Goal: Use online tool/utility: Use online tool/utility

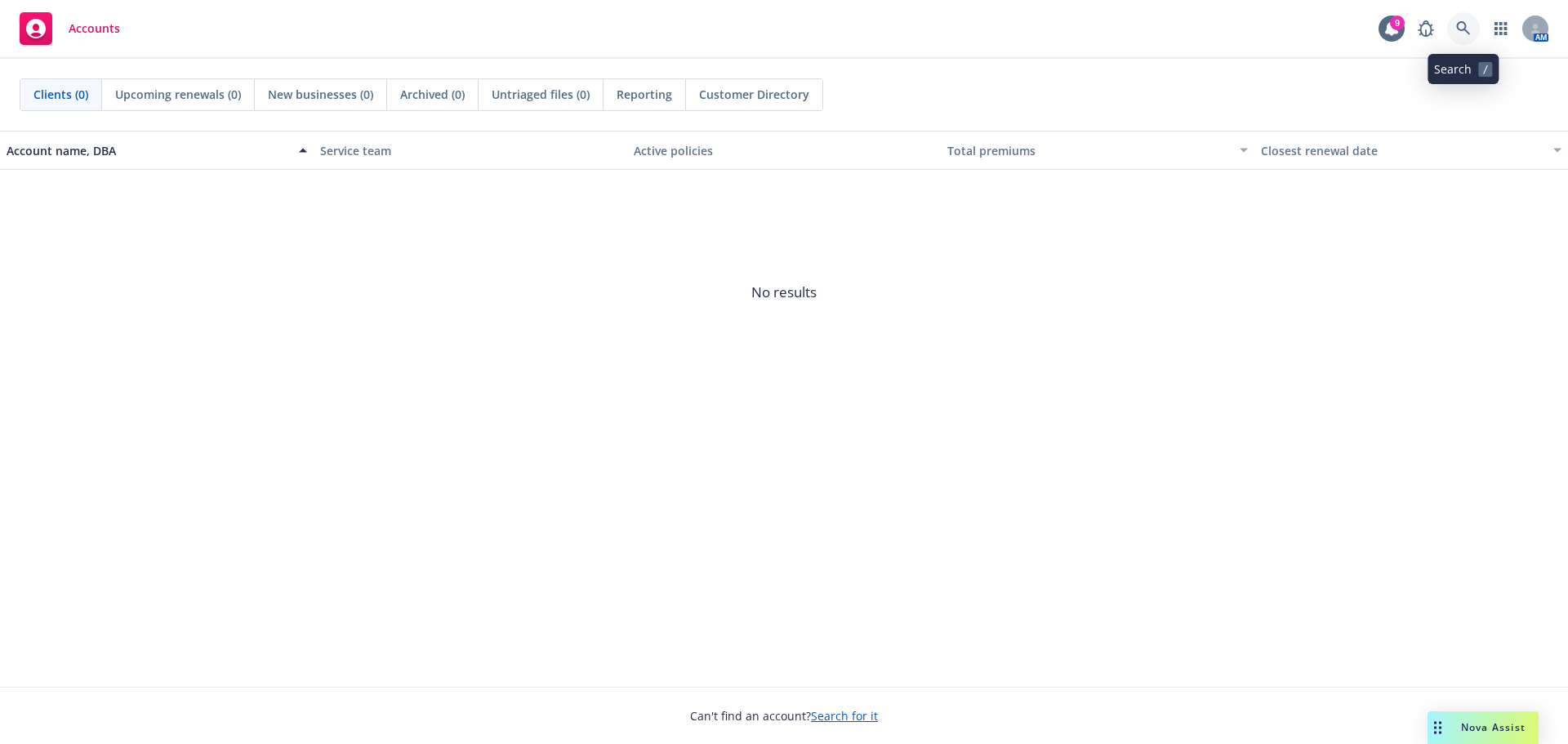
click at [1459, 27] on icon at bounding box center [1464, 28] width 15 height 14
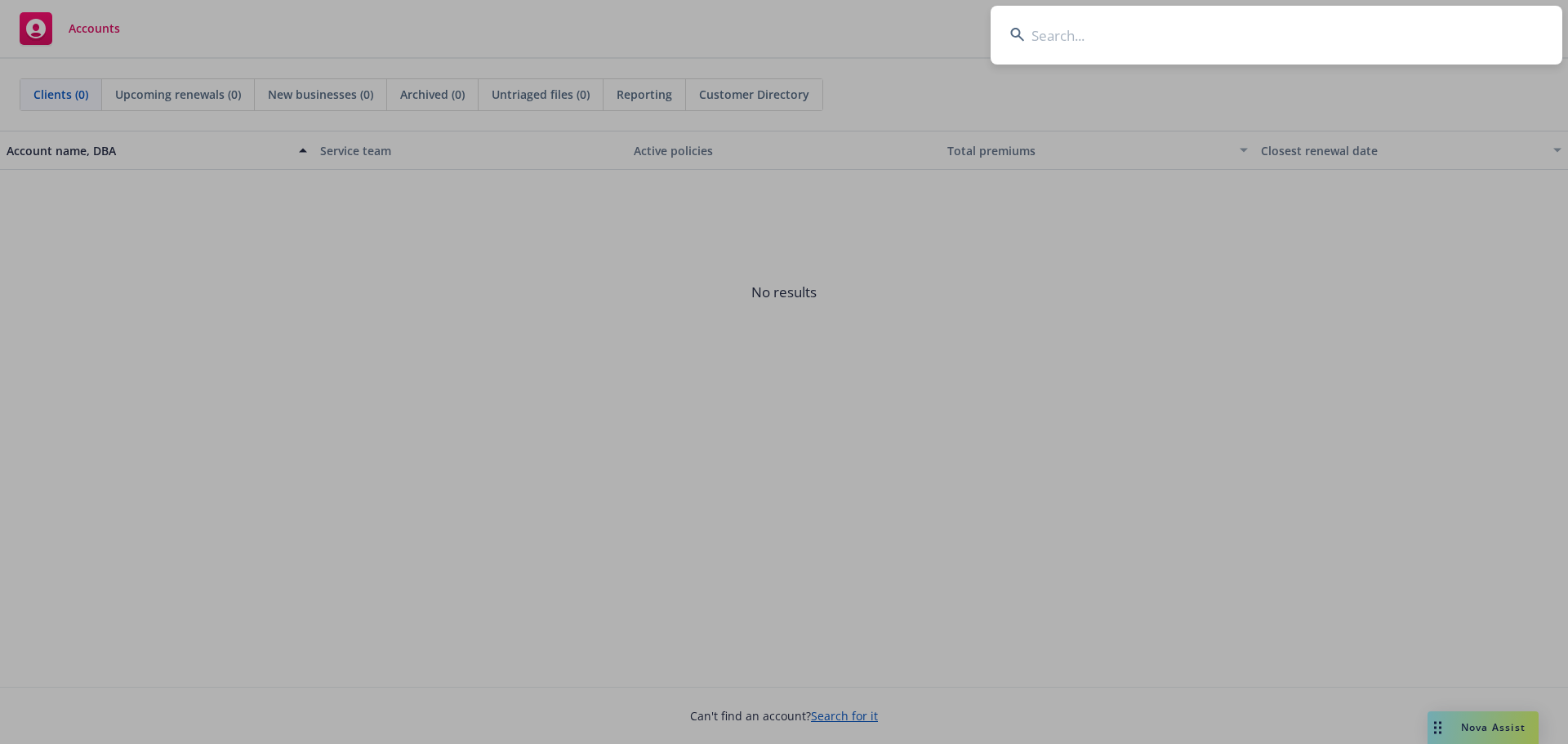
click at [1055, 24] on input at bounding box center [1276, 35] width 571 height 59
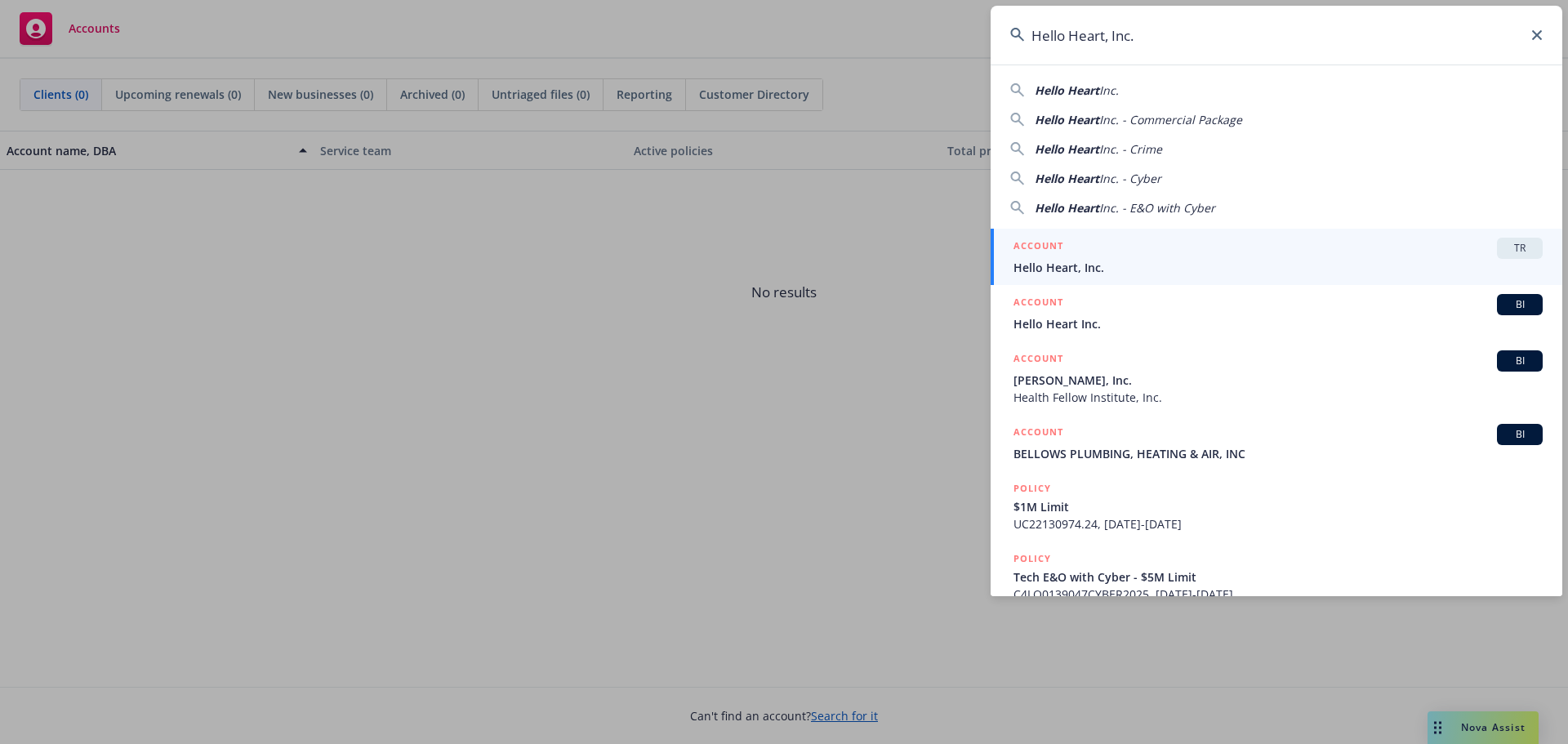
type input "Hello Heart, Inc."
click at [1154, 243] on div "ACCOUNT TR" at bounding box center [1279, 248] width 530 height 21
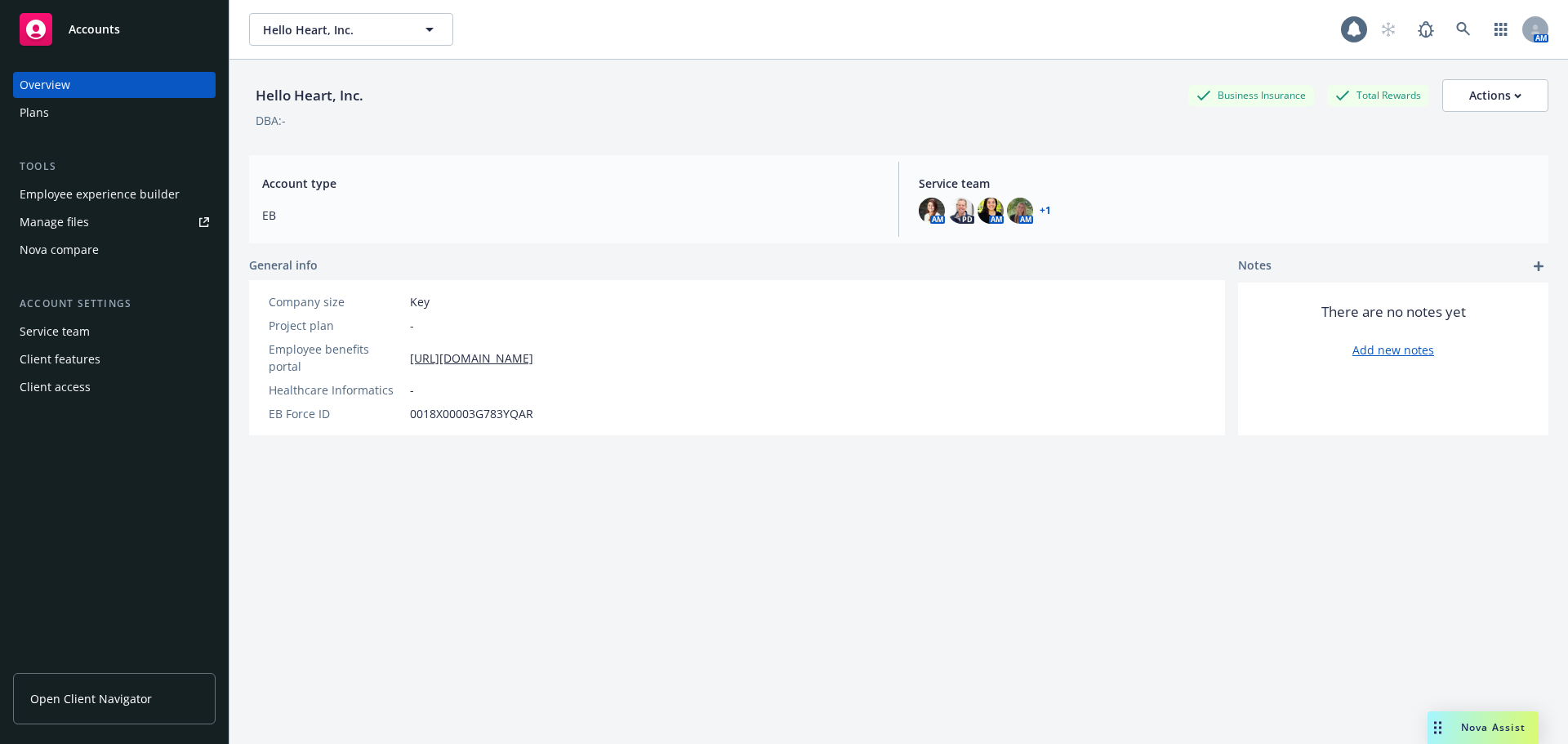
click at [40, 109] on div "Plans" at bounding box center [34, 112] width 29 height 26
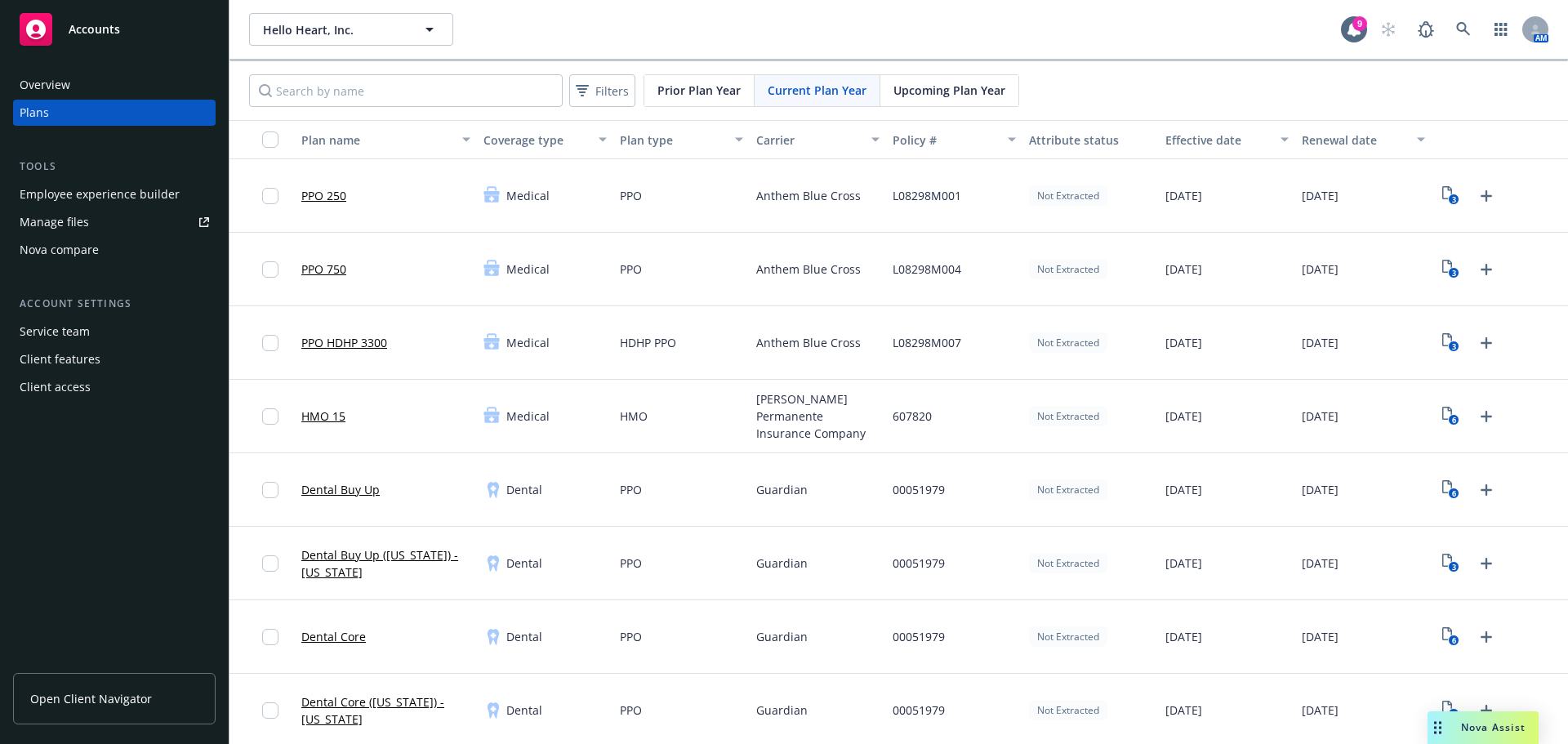
click at [952, 89] on span "Upcoming Plan Year" at bounding box center [949, 90] width 112 height 17
click at [73, 247] on div "Nova compare" at bounding box center [59, 249] width 79 height 26
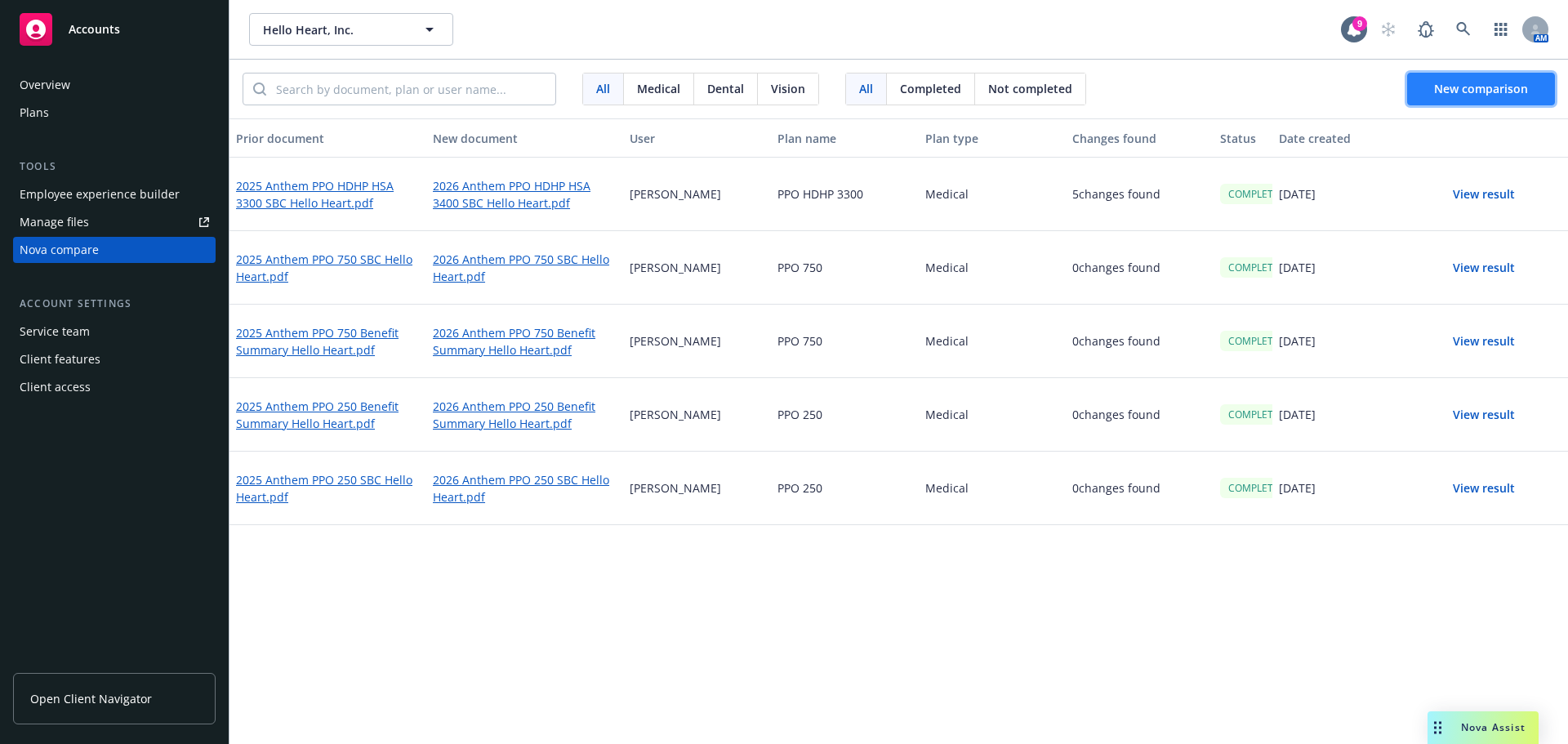
click at [1459, 95] on span "New comparison" at bounding box center [1481, 89] width 94 height 15
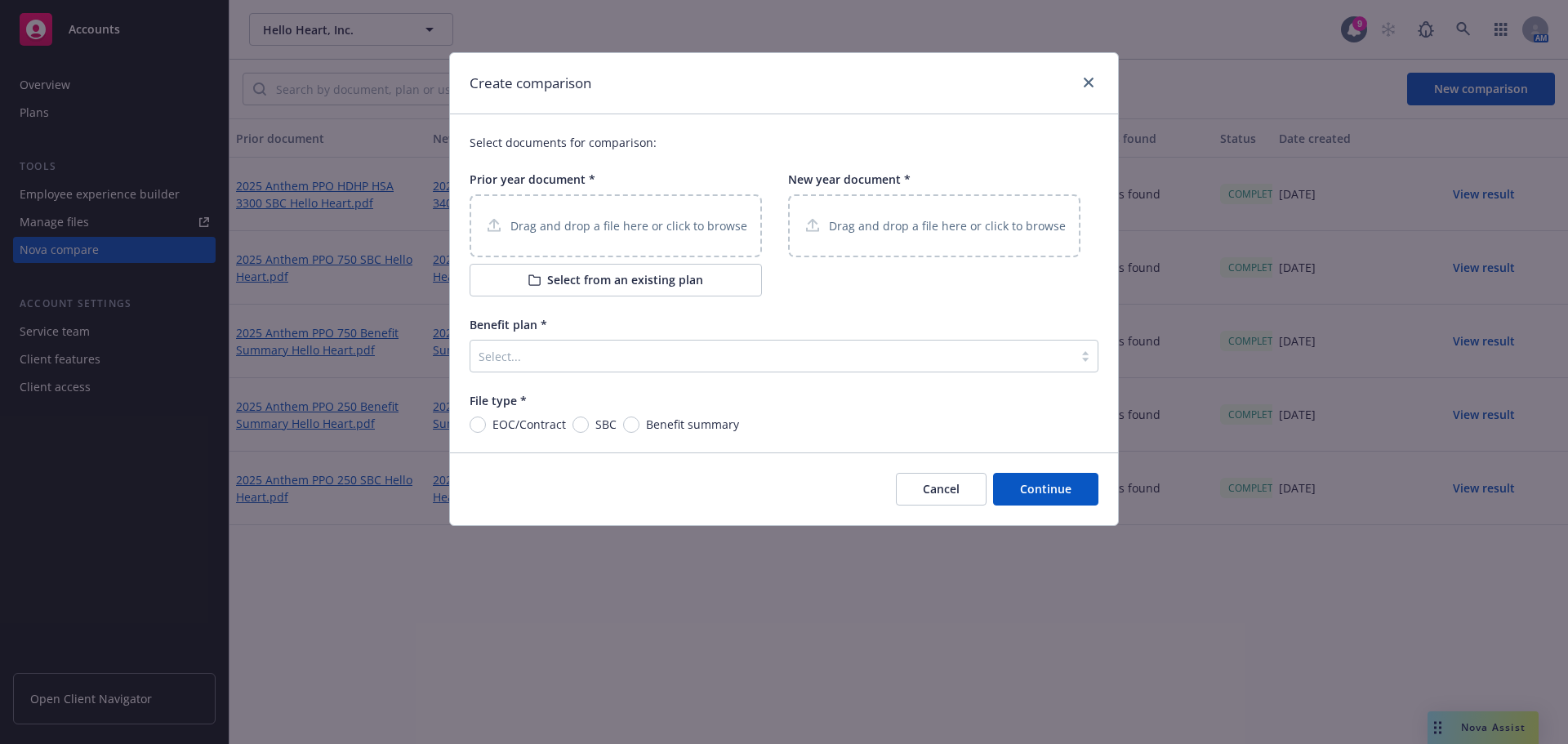
click at [594, 218] on p "Drag and drop a file here or click to browse" at bounding box center [628, 226] width 237 height 17
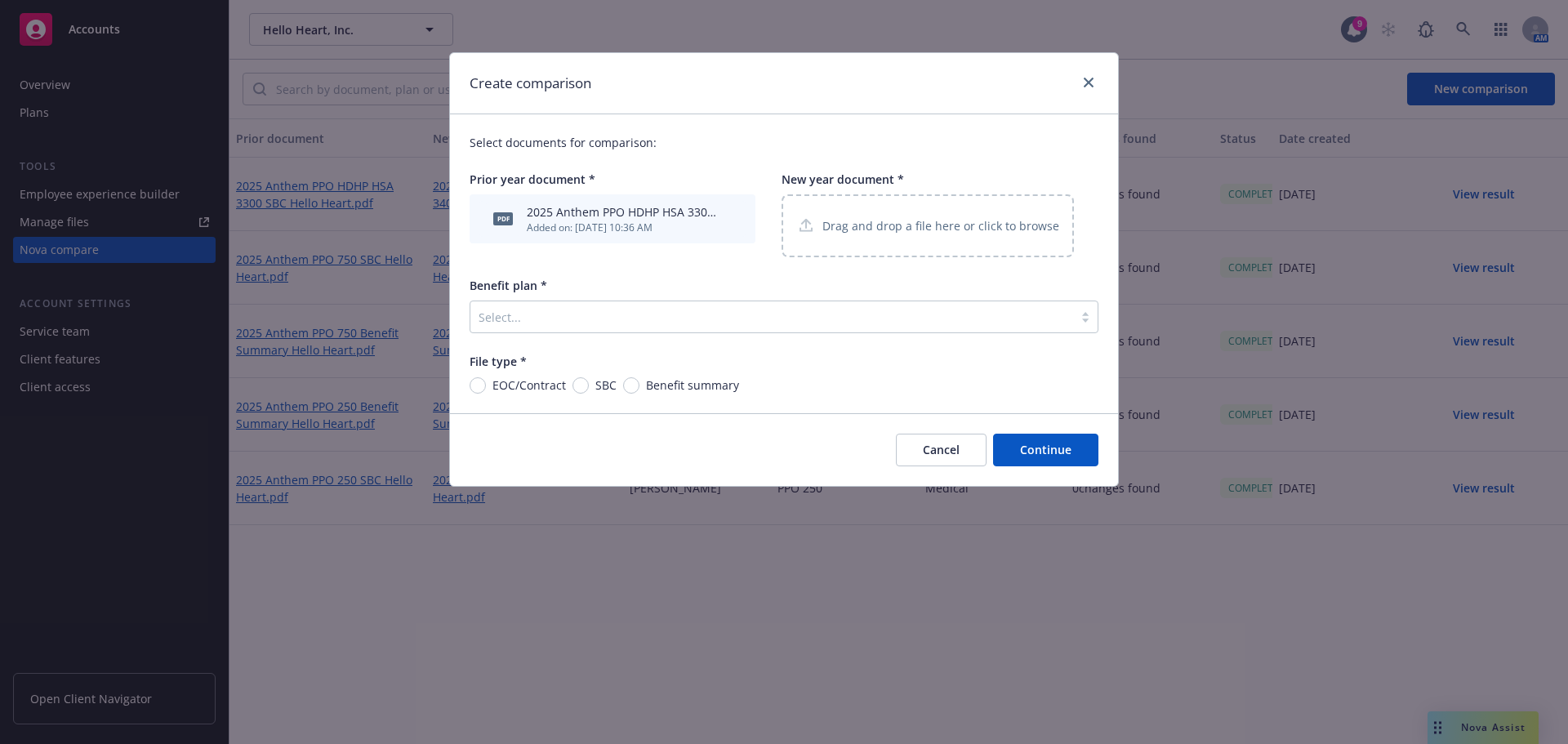
click at [898, 218] on p "Drag and drop a file here or click to browse" at bounding box center [941, 226] width 237 height 17
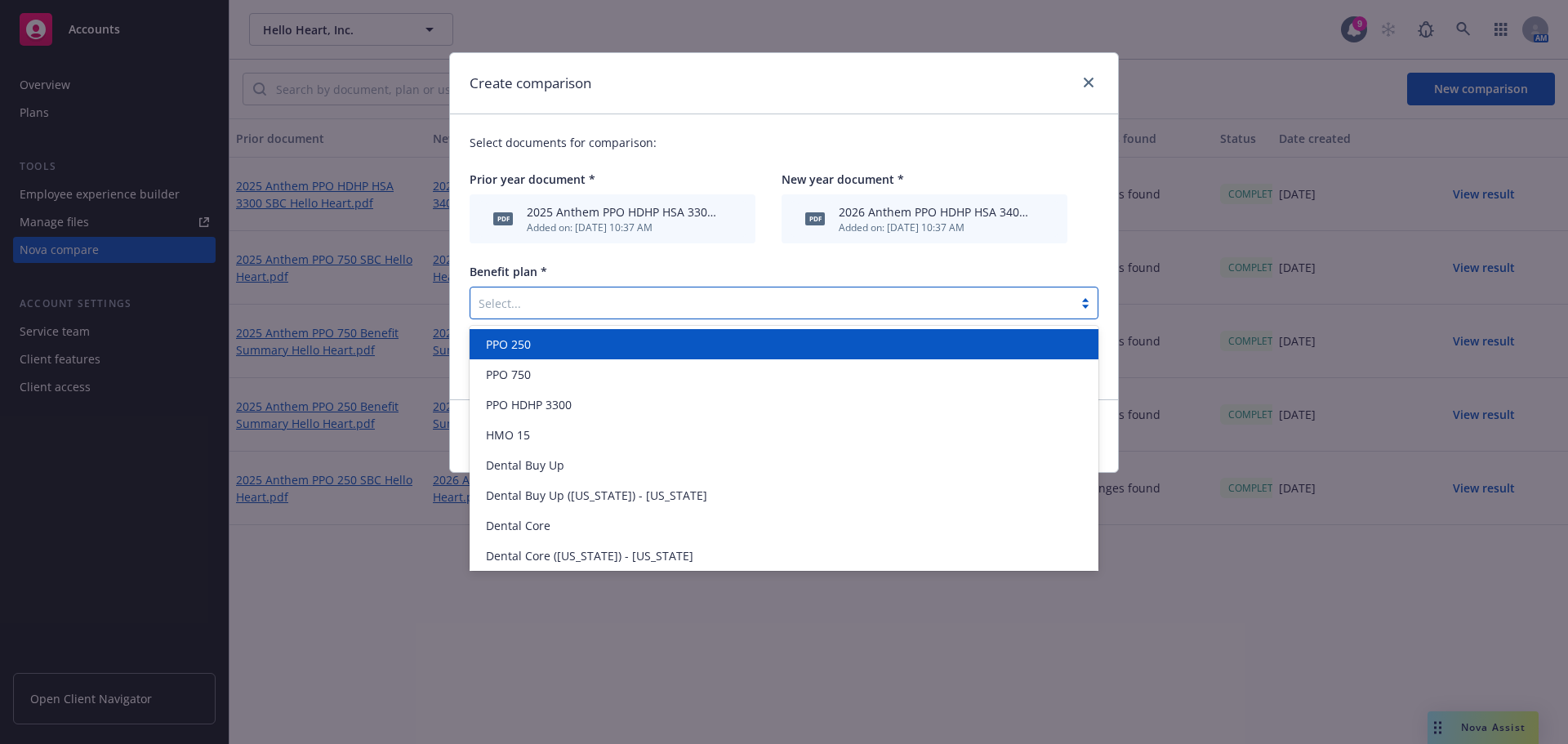
click at [508, 290] on div "Select..." at bounding box center [772, 302] width 603 height 26
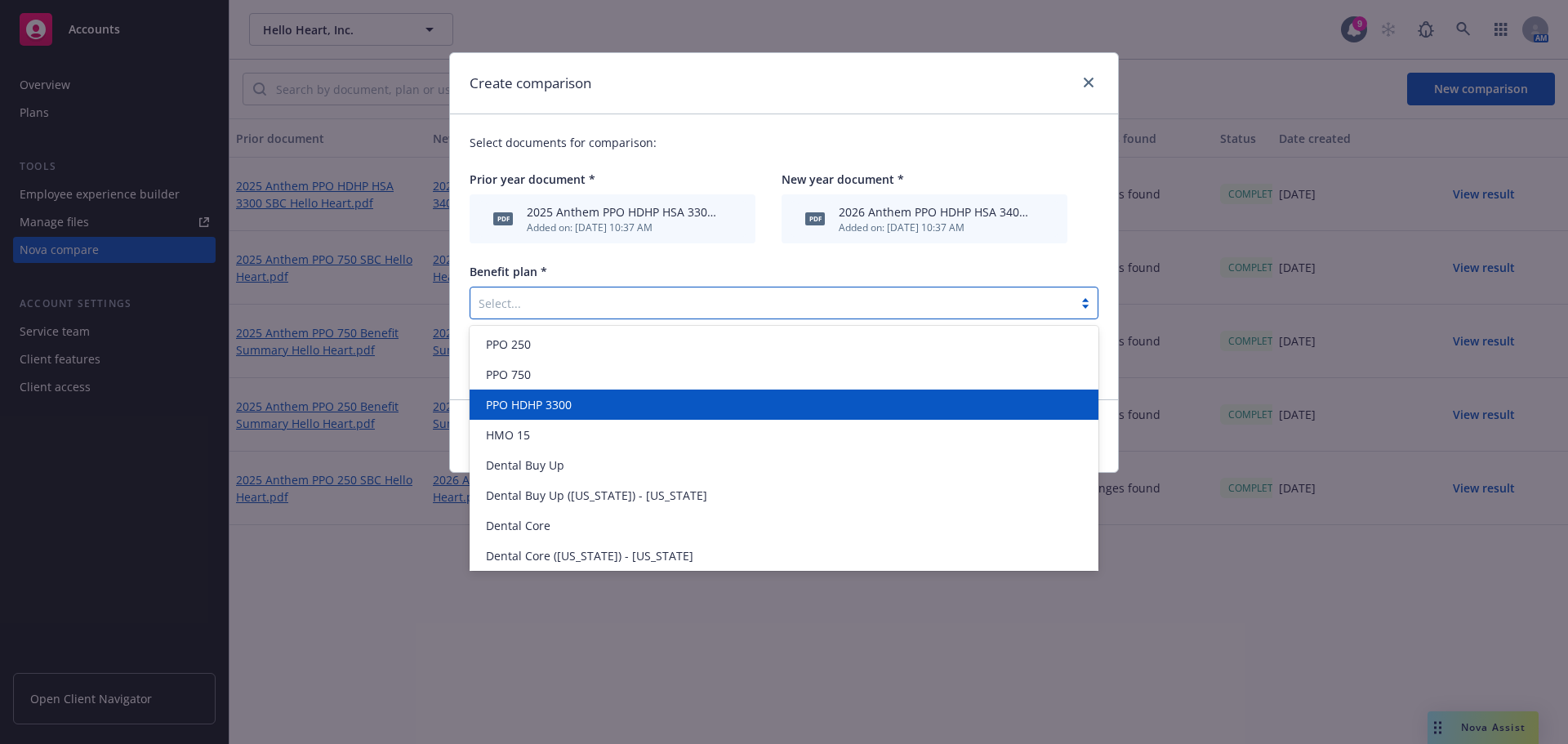
click at [561, 400] on span "PPO HDHP 3300" at bounding box center [529, 405] width 86 height 17
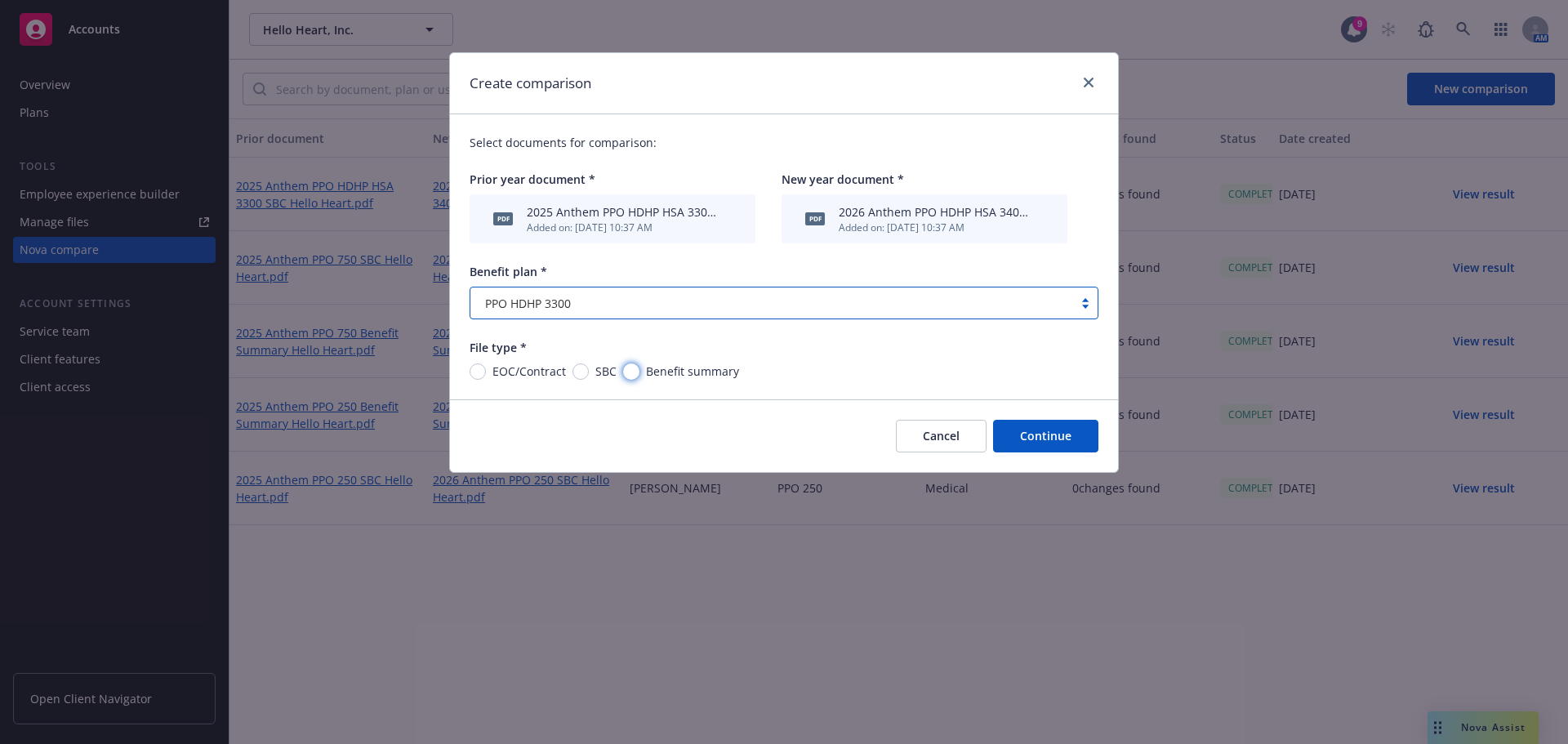
click at [633, 370] on input "Benefit summary" at bounding box center [631, 371] width 16 height 16
radio input "true"
click at [1047, 432] on button "Continue" at bounding box center [1045, 436] width 105 height 33
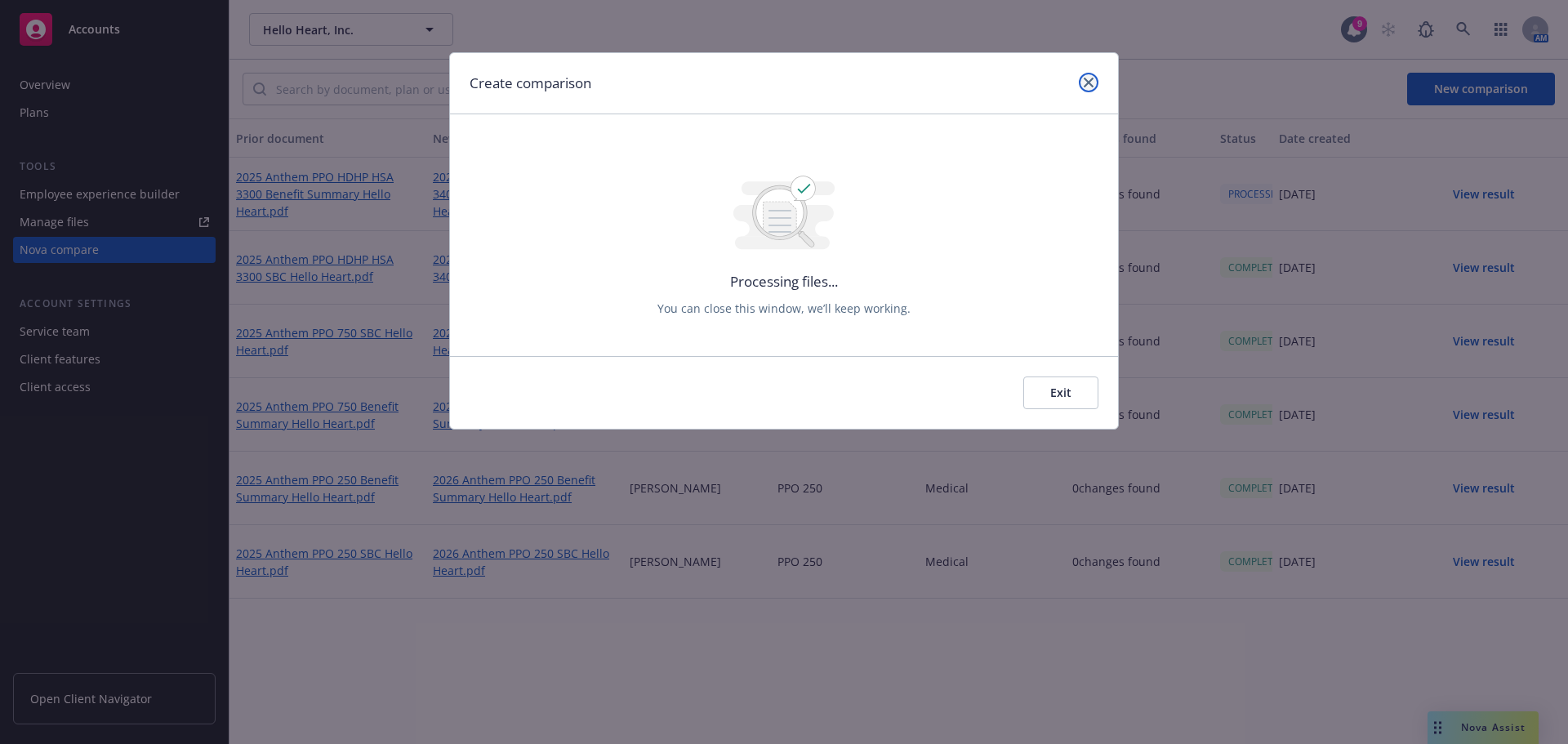
click at [1083, 85] on link "close" at bounding box center [1089, 82] width 19 height 19
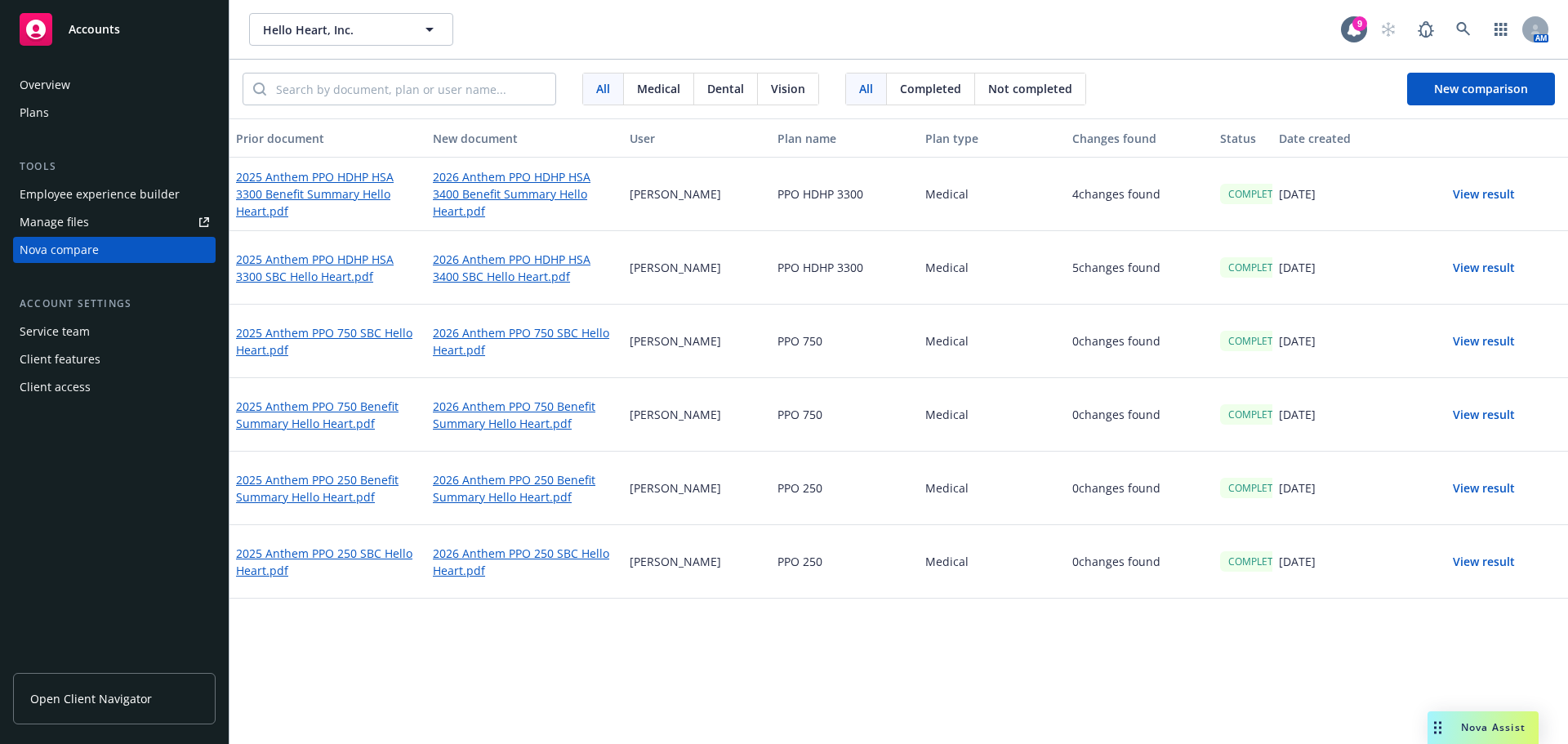
click at [1481, 192] on button "View result" at bounding box center [1484, 194] width 114 height 33
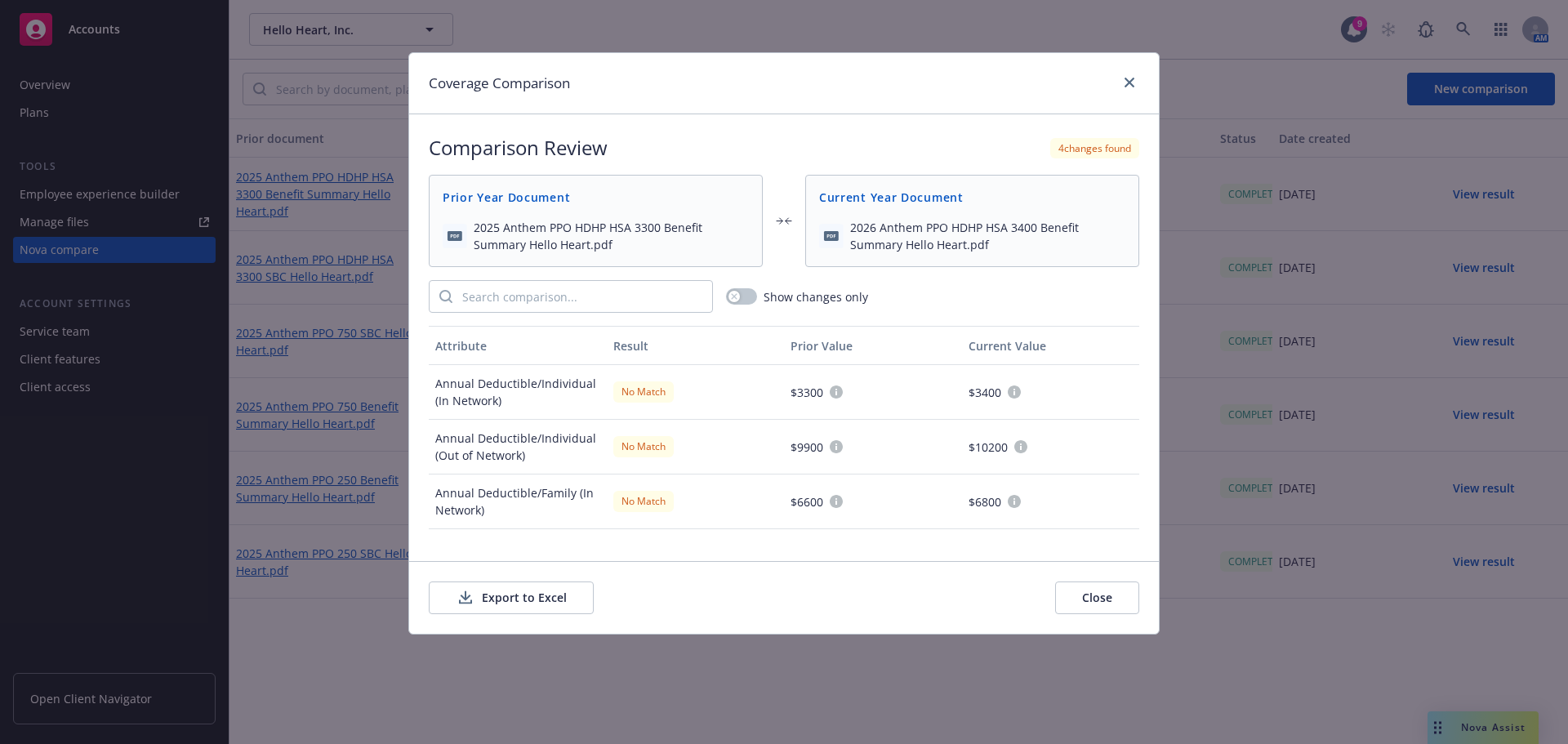
click at [532, 595] on button "Export to Excel" at bounding box center [511, 598] width 165 height 33
click at [1135, 82] on link "close" at bounding box center [1129, 82] width 19 height 19
